Goal: Find specific page/section: Find specific page/section

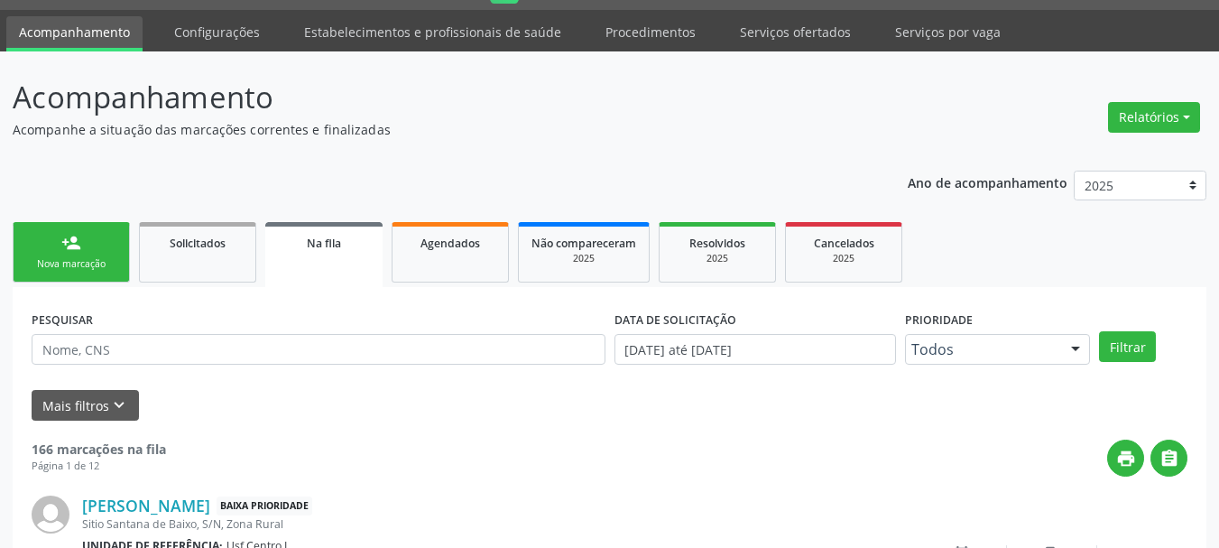
scroll to position [48, 0]
click at [756, 43] on link "Serviços ofertados" at bounding box center [795, 32] width 136 height 32
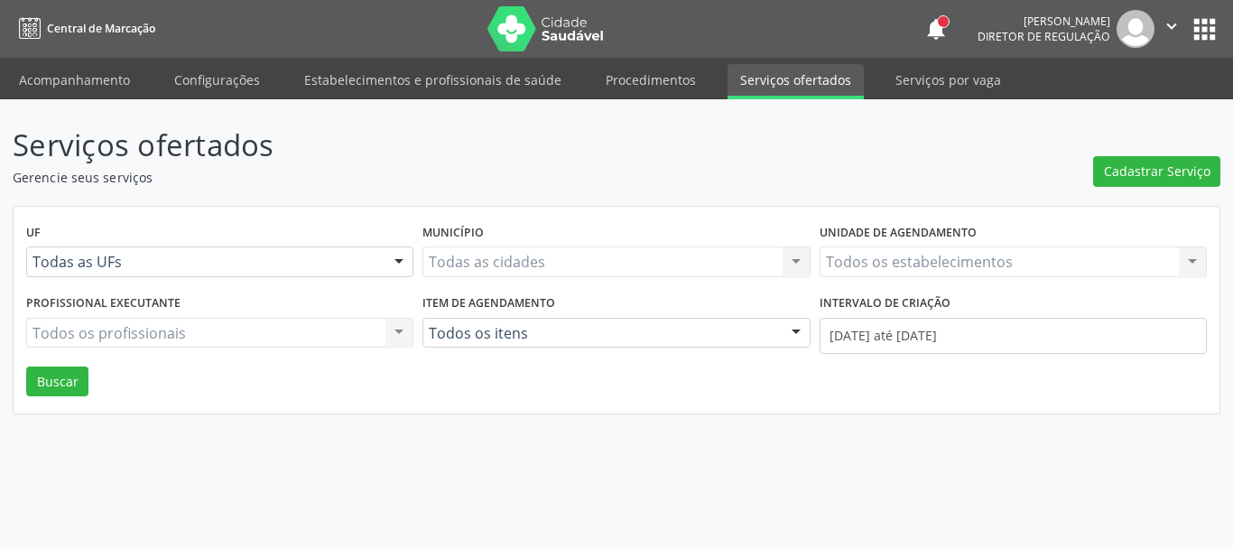
click at [1109, 265] on div "Todos os estabelecimentos Todos os estabelecimentos Nenhum resultado encontrado…" at bounding box center [1013, 261] width 387 height 31
click at [1076, 263] on div "Todos os estabelecimentos Todos os estabelecimentos Nenhum resultado encontrado…" at bounding box center [1013, 261] width 387 height 31
click at [1047, 267] on div "Todos os estabelecimentos Todos os estabelecimentos Nenhum resultado encontrado…" at bounding box center [1013, 261] width 387 height 31
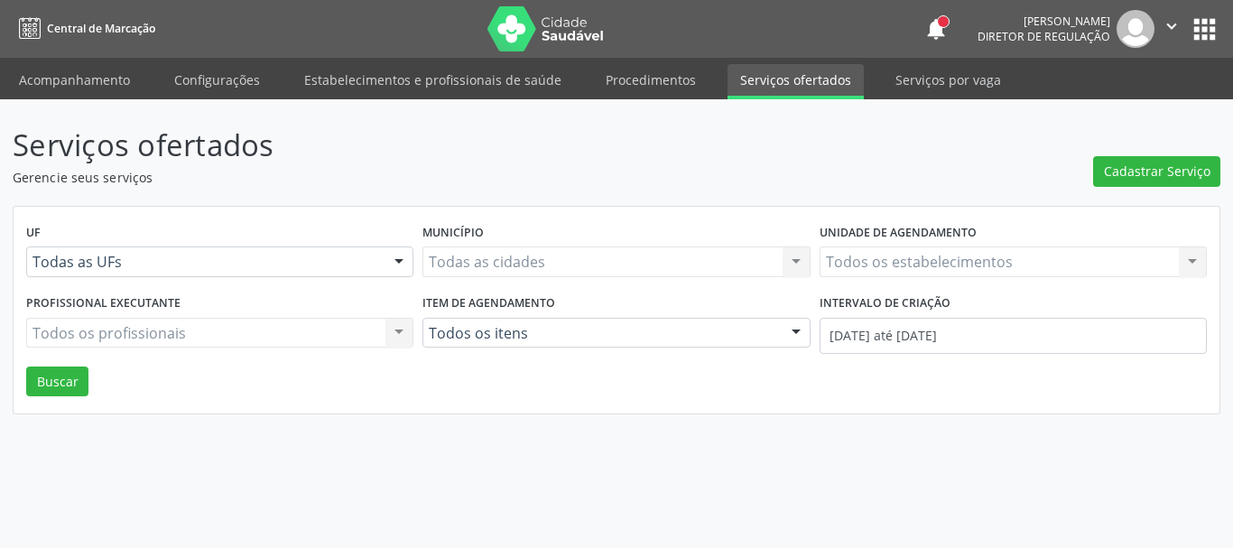
click at [1047, 267] on div "Todos os estabelecimentos Todos os estabelecimentos Nenhum resultado encontrado…" at bounding box center [1013, 261] width 387 height 31
click at [857, 263] on div "Todos os estabelecimentos Todos os estabelecimentos Nenhum resultado encontrado…" at bounding box center [1013, 261] width 387 height 31
click at [987, 258] on div "Todos os estabelecimentos Todos os estabelecimentos Nenhum resultado encontrado…" at bounding box center [1013, 261] width 387 height 31
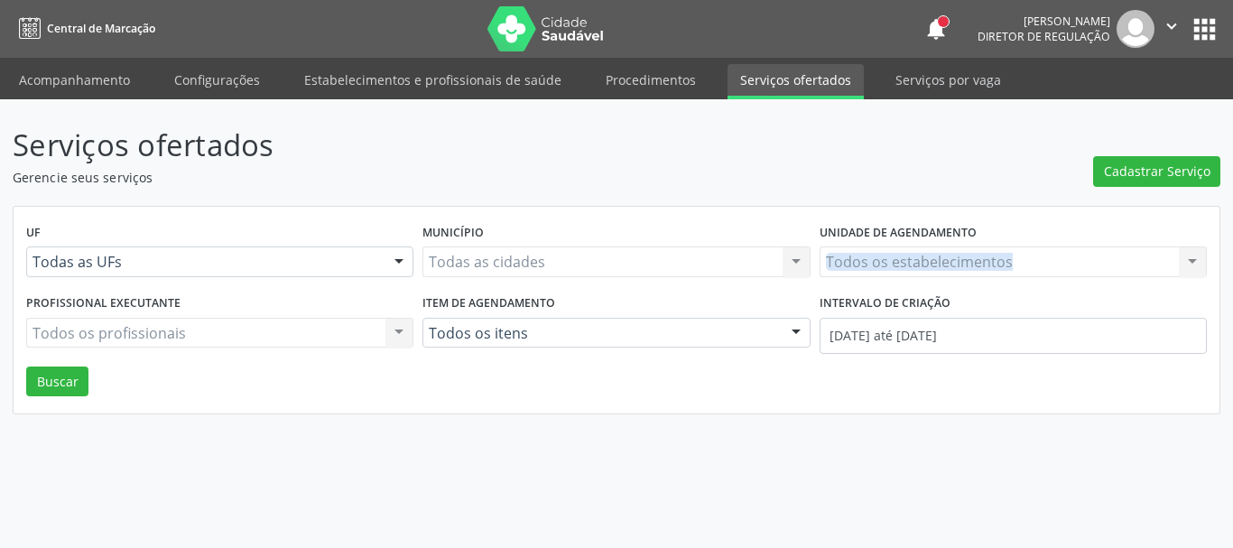
click at [1072, 267] on div "Todos os estabelecimentos Todos os estabelecimentos Nenhum resultado encontrado…" at bounding box center [1013, 261] width 387 height 31
click at [1040, 266] on div "Todos os estabelecimentos Todos os estabelecimentos Nenhum resultado encontrado…" at bounding box center [1013, 261] width 387 height 31
click at [1018, 259] on div "Todos os estabelecimentos Todos os estabelecimentos Nenhum resultado encontrado…" at bounding box center [1013, 261] width 387 height 31
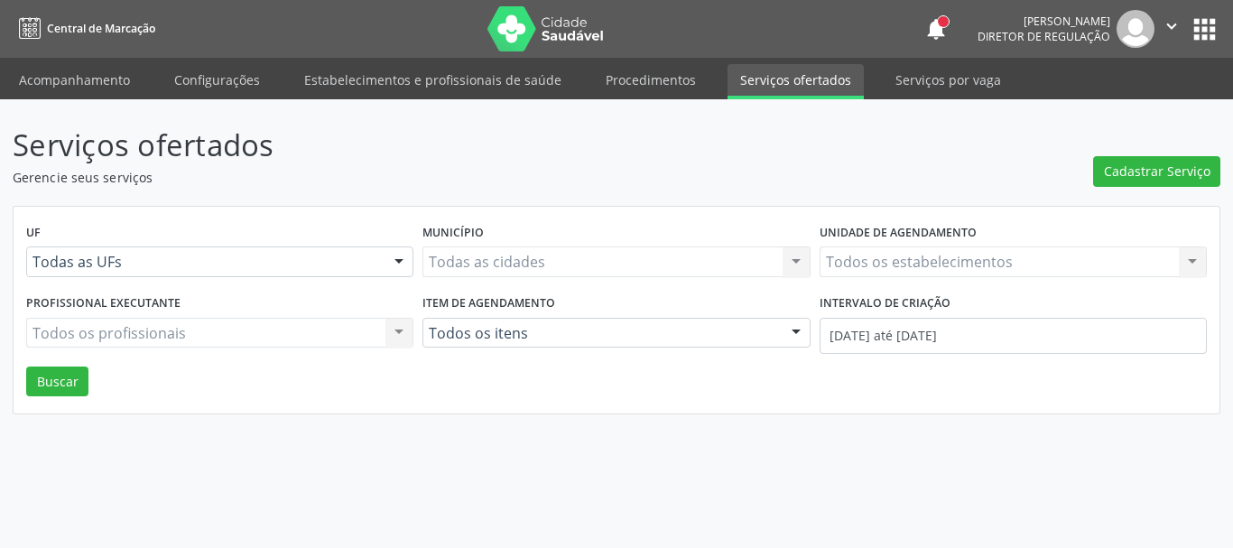
click at [1018, 259] on div "Todos os estabelecimentos Todos os estabelecimentos Nenhum resultado encontrado…" at bounding box center [1013, 261] width 387 height 31
click at [766, 83] on link "Serviços ofertados" at bounding box center [795, 81] width 136 height 35
